Goal: Task Accomplishment & Management: Manage account settings

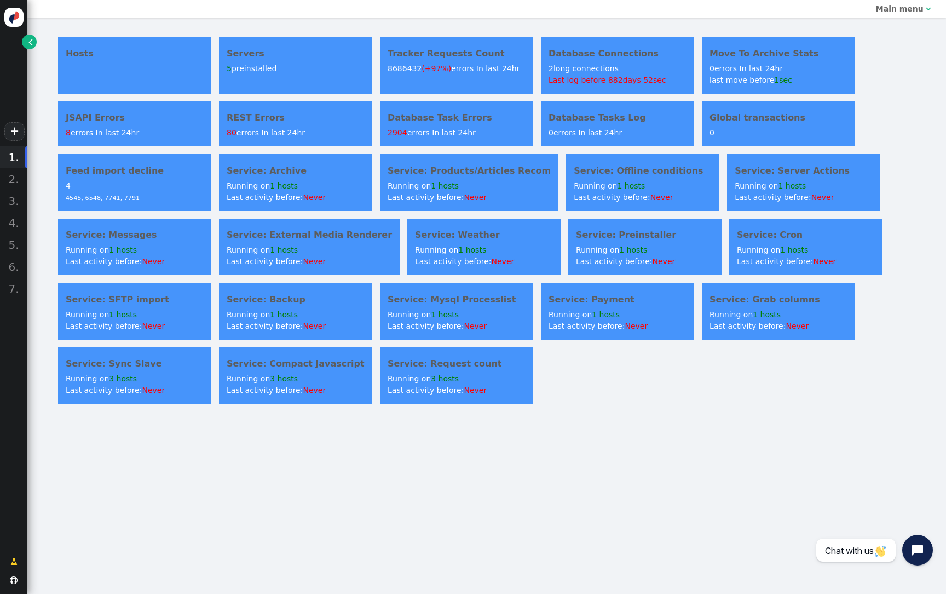
click at [33, 52] on div "Hosts Servers 5 preinstalled Tracker Requests Count 8686432 (+97%) errors In la…" at bounding box center [486, 220] width 919 height 405
click at [32, 41] on link "" at bounding box center [29, 41] width 15 height 15
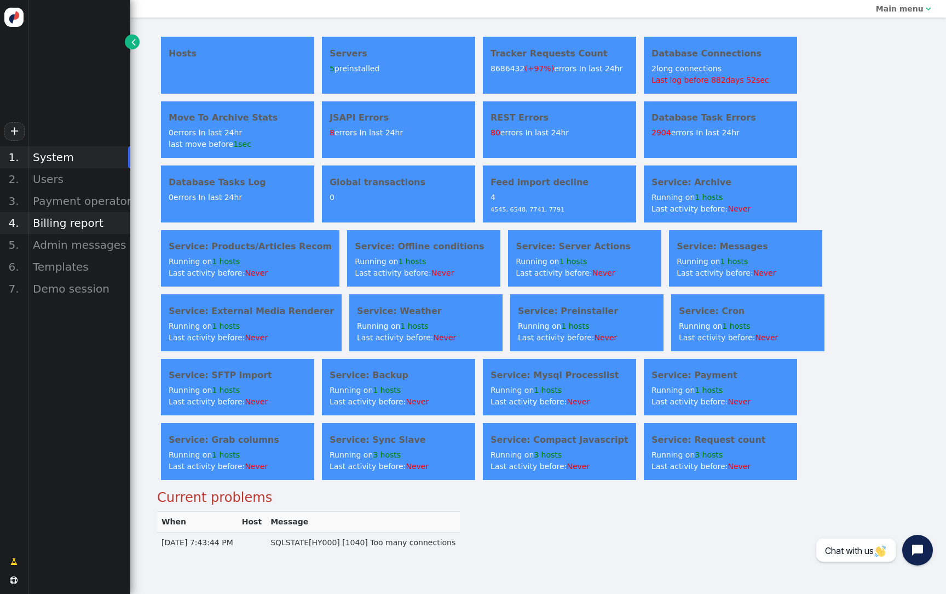
click at [84, 223] on div "Billing report" at bounding box center [78, 223] width 103 height 22
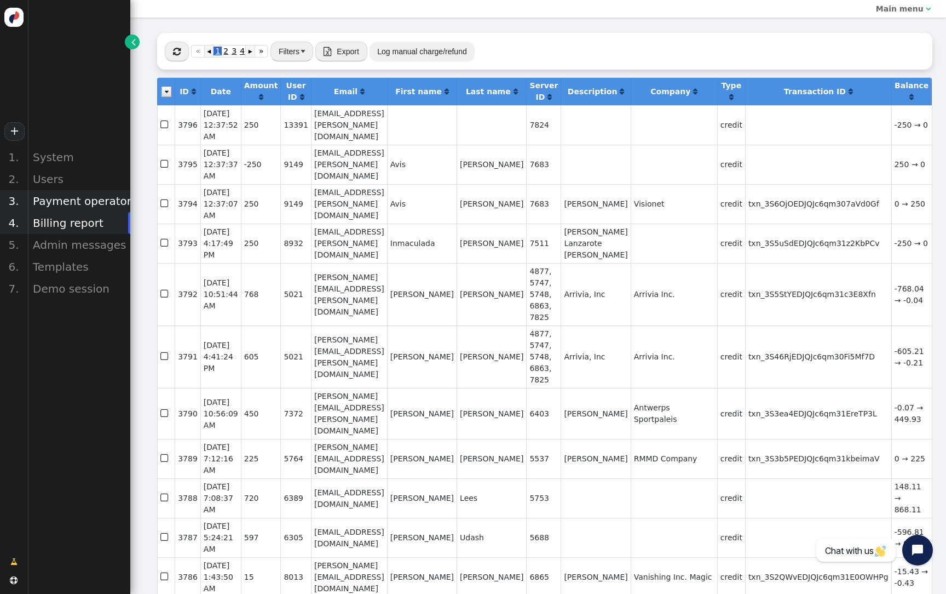
click at [49, 201] on div "Payment operators" at bounding box center [78, 201] width 103 height 22
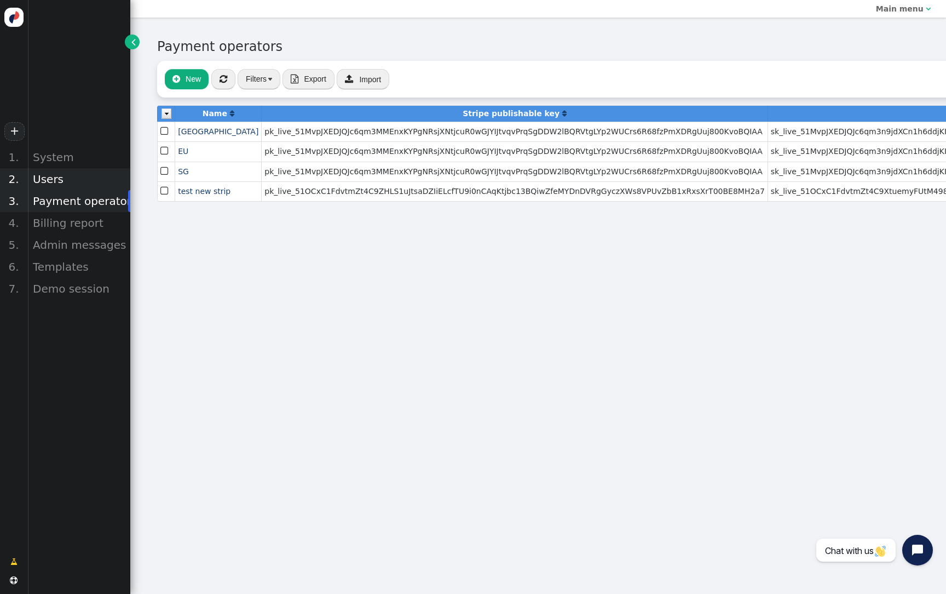
click at [68, 180] on div "Users" at bounding box center [78, 179] width 103 height 22
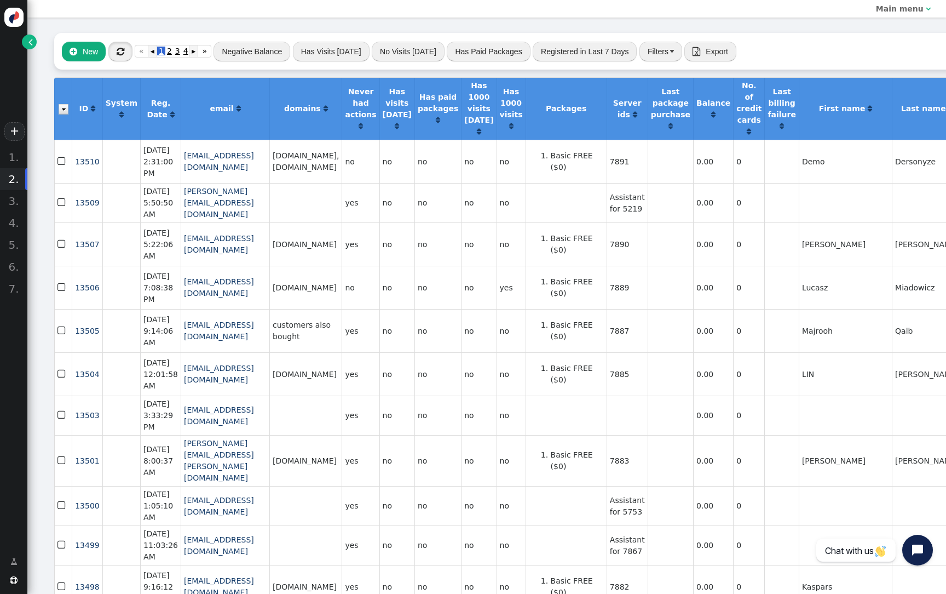
click at [124, 47] on button "" at bounding box center [120, 52] width 24 height 20
click at [119, 55] on span "" at bounding box center [121, 51] width 8 height 9
